Goal: Information Seeking & Learning: Learn about a topic

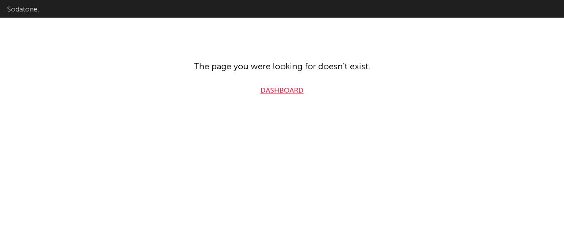
click at [278, 89] on link "Dashboard" at bounding box center [281, 90] width 43 height 11
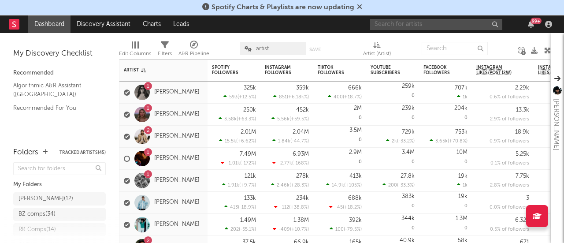
click at [383, 22] on input "text" at bounding box center [436, 24] width 132 height 11
click at [420, 22] on input "west 22" at bounding box center [436, 24] width 132 height 11
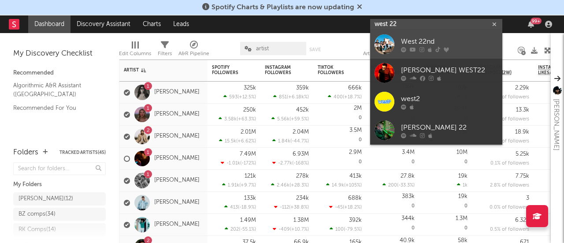
type input "west 22"
click at [418, 43] on div "West 22nd" at bounding box center [449, 42] width 97 height 11
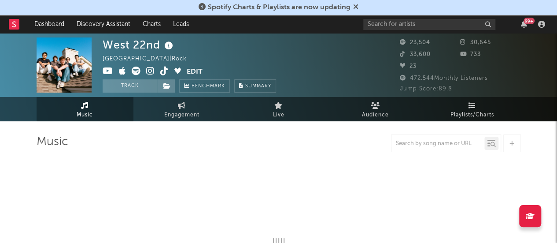
select select "6m"
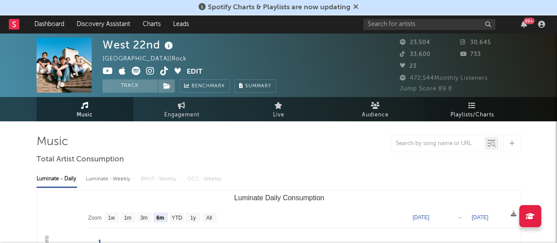
click at [446, 112] on link "Playlists/Charts" at bounding box center [472, 109] width 97 height 24
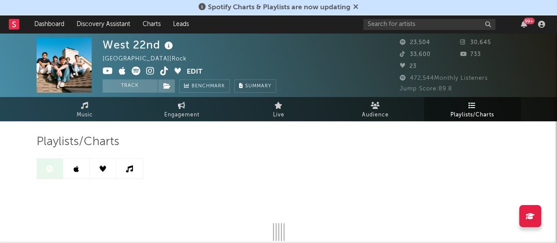
click at [21, 164] on div "[GEOGRAPHIC_DATA] | Rock Edit Track Benchmark Summary 23,504 30,645 33,600 733 …" at bounding box center [278, 178] width 557 height 291
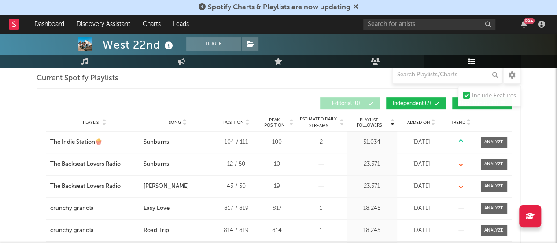
scroll to position [128, 0]
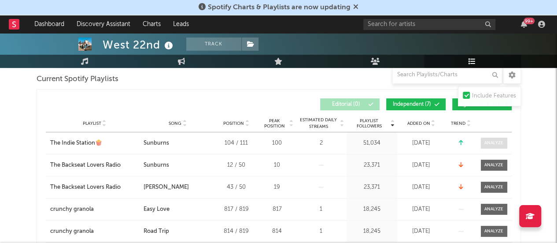
click at [488, 140] on div at bounding box center [493, 143] width 19 height 7
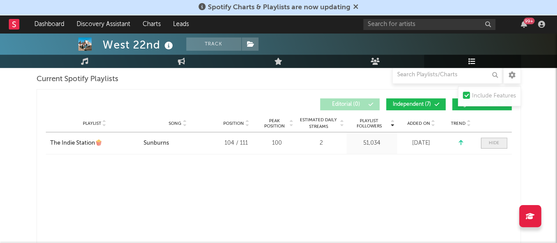
select select "1w"
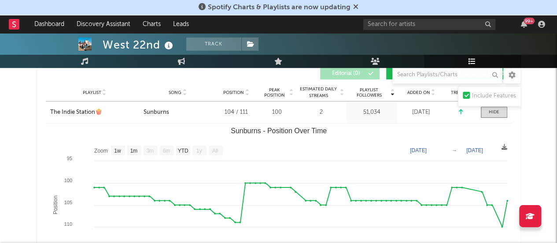
scroll to position [160, 0]
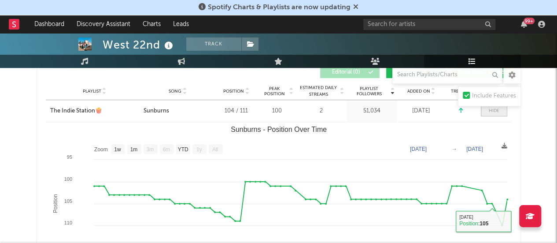
click at [495, 113] on div at bounding box center [494, 110] width 11 height 7
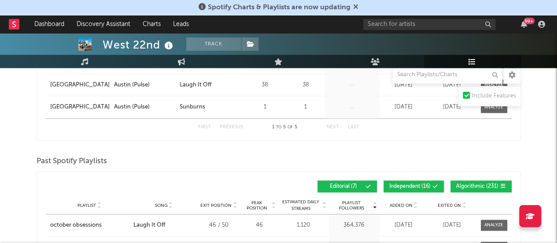
scroll to position [646, 0]
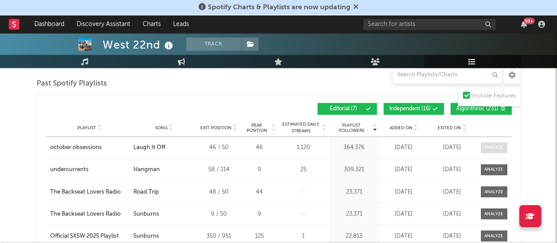
click at [500, 144] on div at bounding box center [493, 147] width 19 height 7
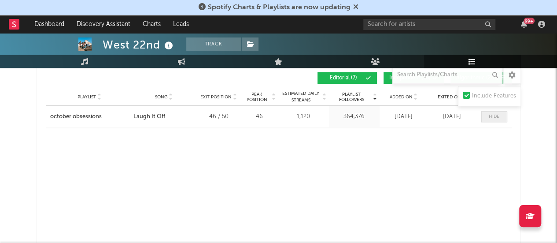
select select "1w"
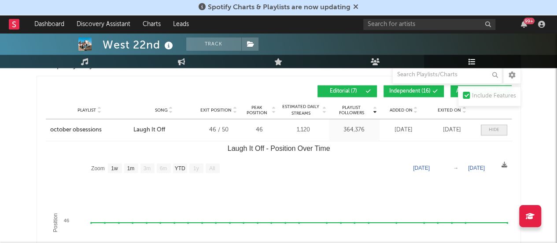
scroll to position [663, 0]
click at [485, 129] on span at bounding box center [494, 130] width 26 height 11
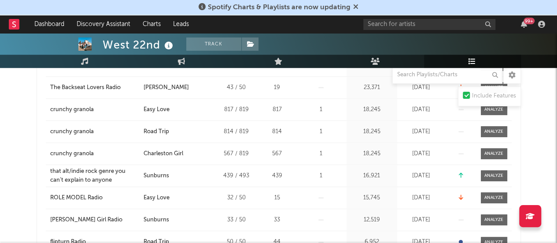
scroll to position [0, 0]
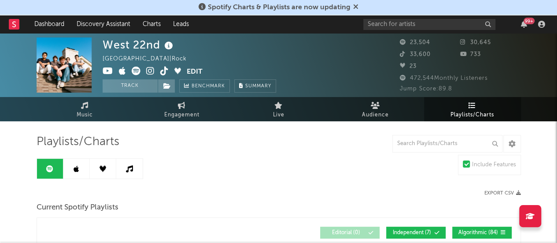
click at [80, 165] on link at bounding box center [76, 169] width 26 height 20
